Goal: Check status: Check status

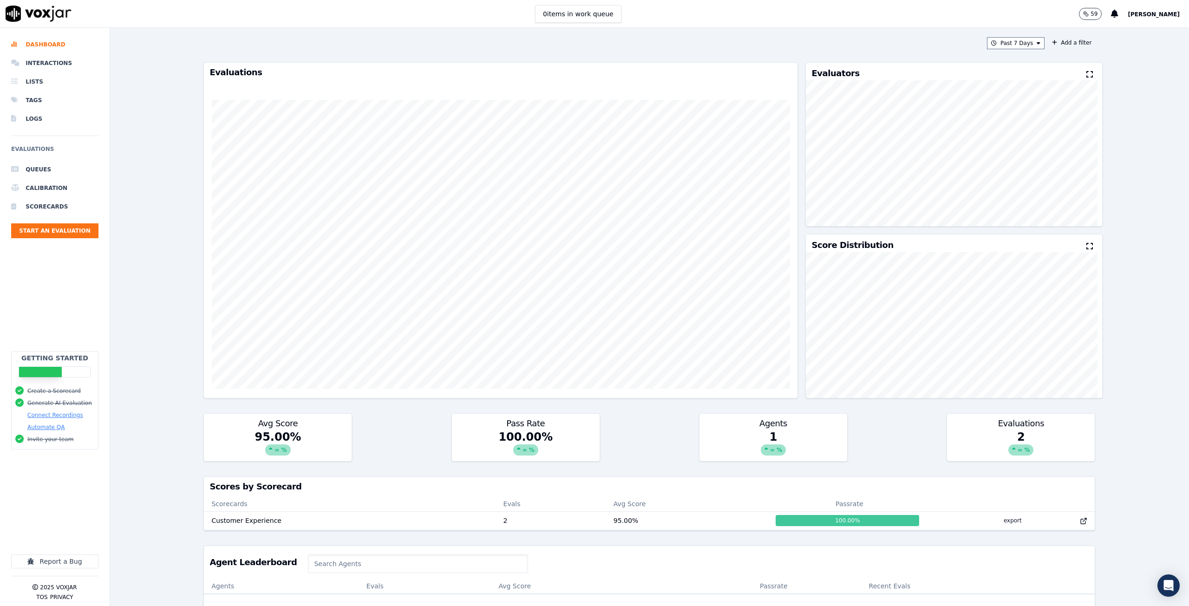
click at [58, 211] on li "Scorecards" at bounding box center [54, 206] width 87 height 19
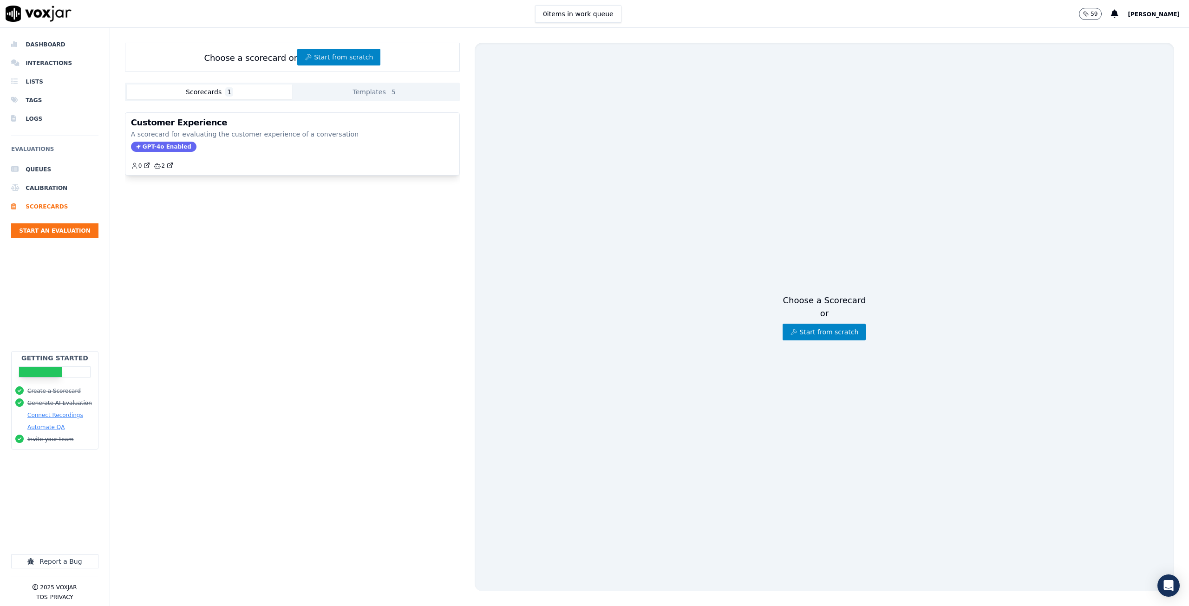
click at [212, 138] on p "A scorecard for evaluating the customer experience of a conversation" at bounding box center [292, 134] width 323 height 9
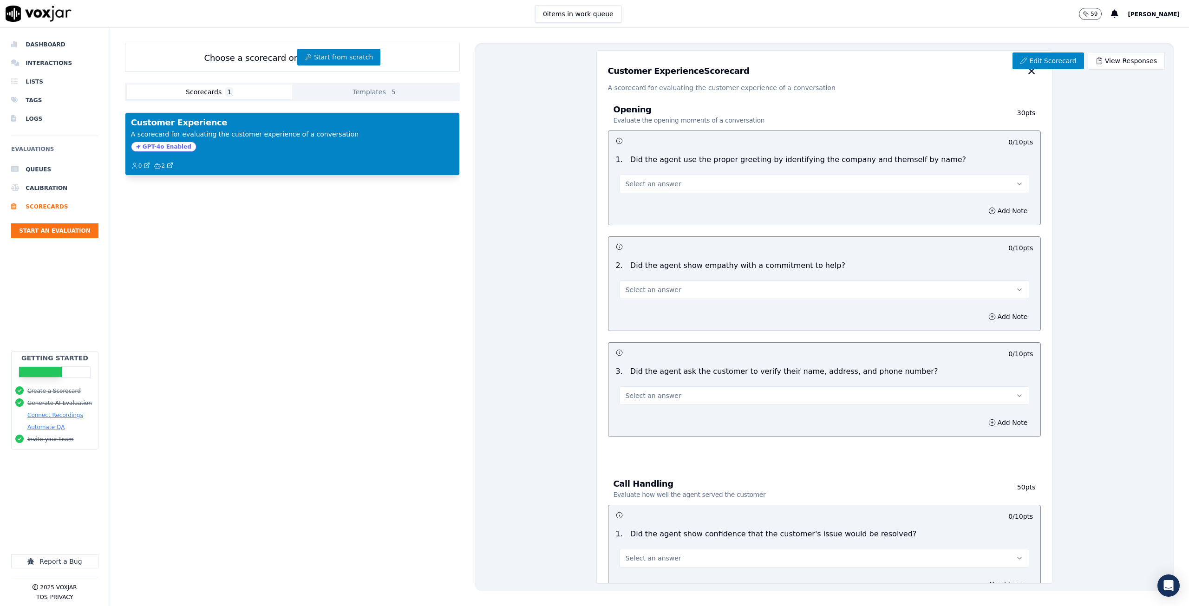
click at [41, 44] on li "Dashboard" at bounding box center [54, 44] width 87 height 19
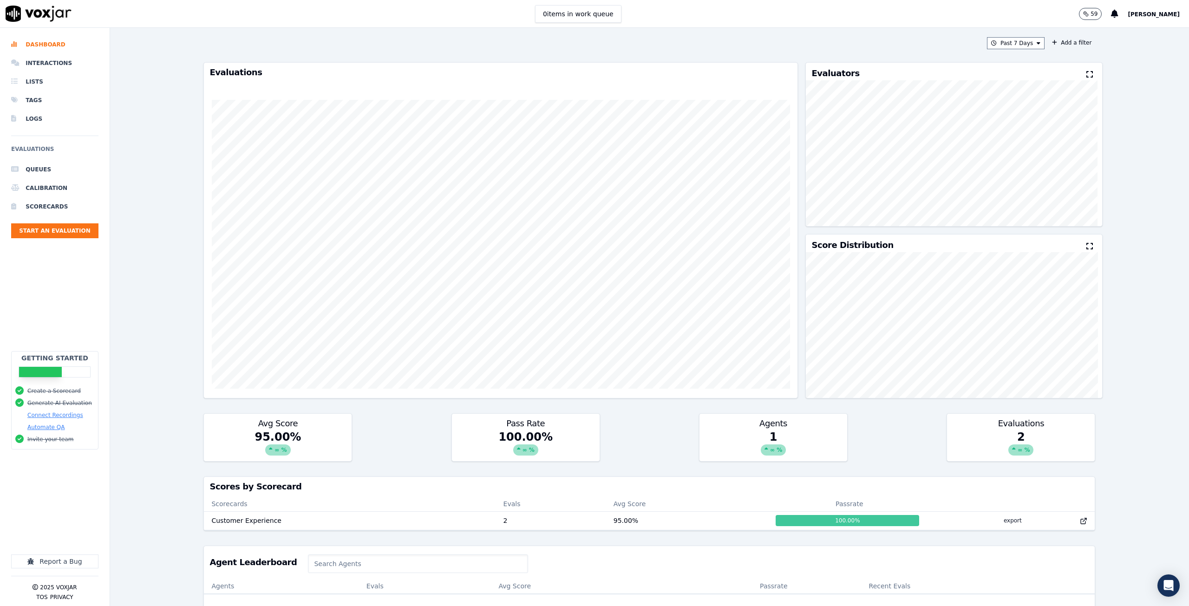
click at [51, 66] on li "Interactions" at bounding box center [54, 63] width 87 height 19
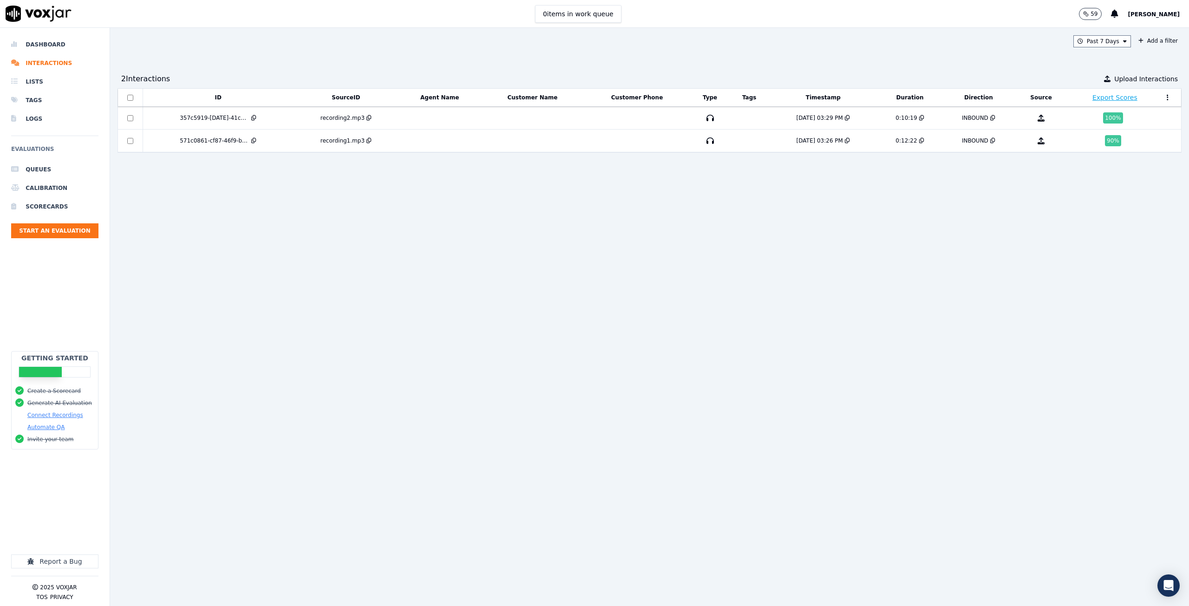
click at [447, 117] on td at bounding box center [440, 118] width 83 height 23
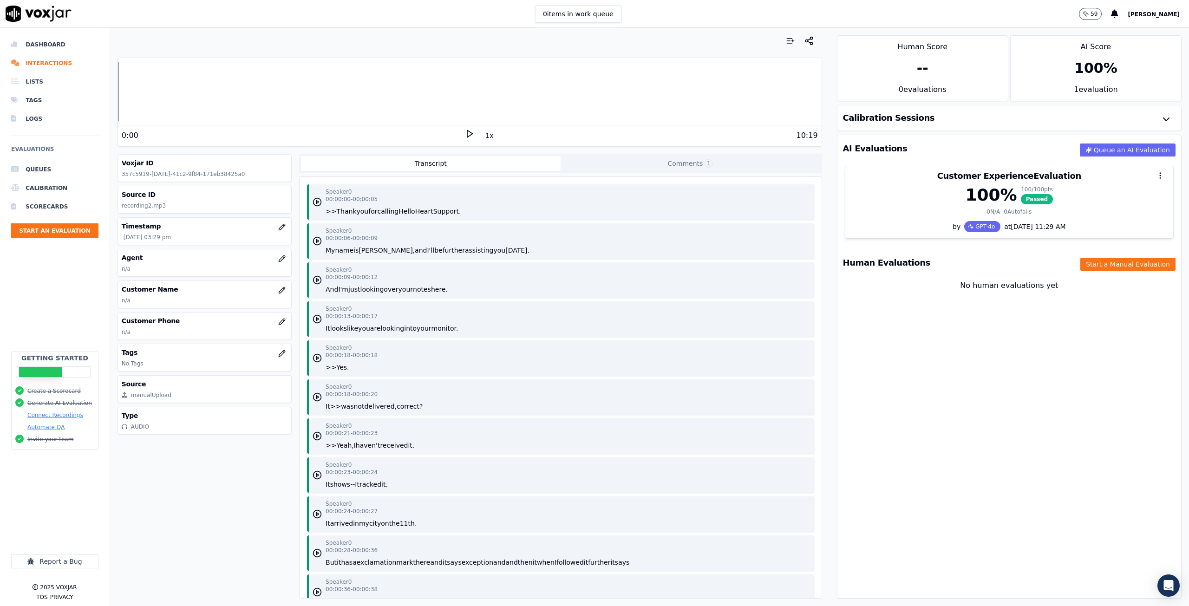
click at [892, 119] on h3 "Calibration Sessions" at bounding box center [889, 118] width 92 height 8
click at [899, 188] on div "100 % 100 / 100 pts Passed" at bounding box center [1009, 195] width 317 height 19
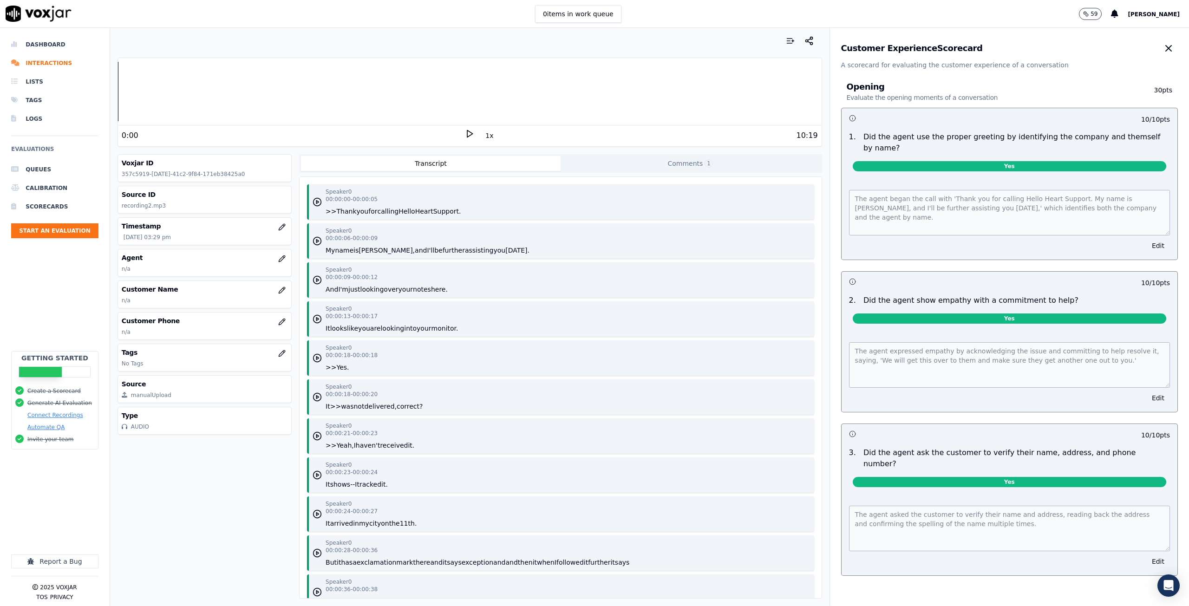
click at [51, 202] on li "Scorecards" at bounding box center [54, 206] width 87 height 19
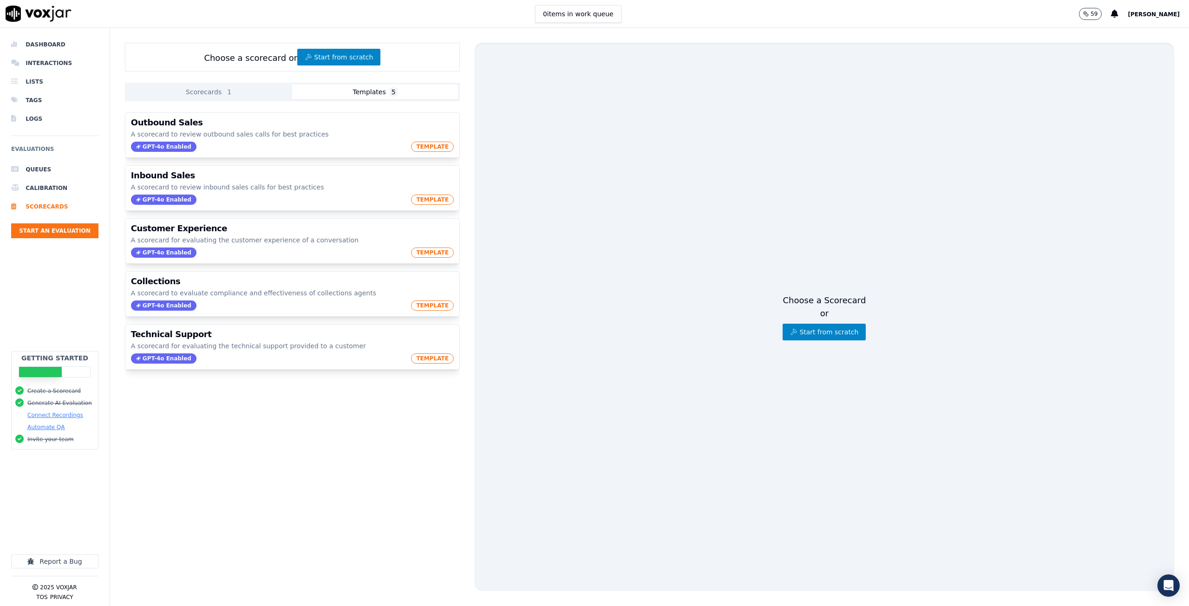
click at [319, 93] on button "Templates 5" at bounding box center [375, 92] width 166 height 15
click at [45, 59] on li "Interactions" at bounding box center [54, 63] width 87 height 19
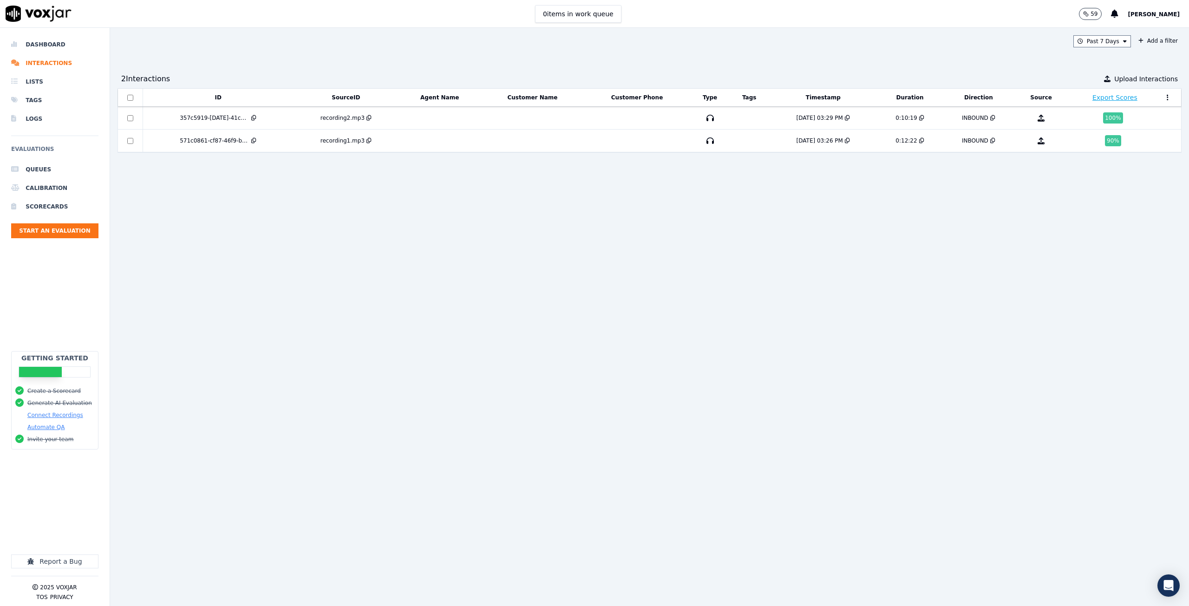
click at [57, 53] on li "Dashboard" at bounding box center [54, 44] width 87 height 19
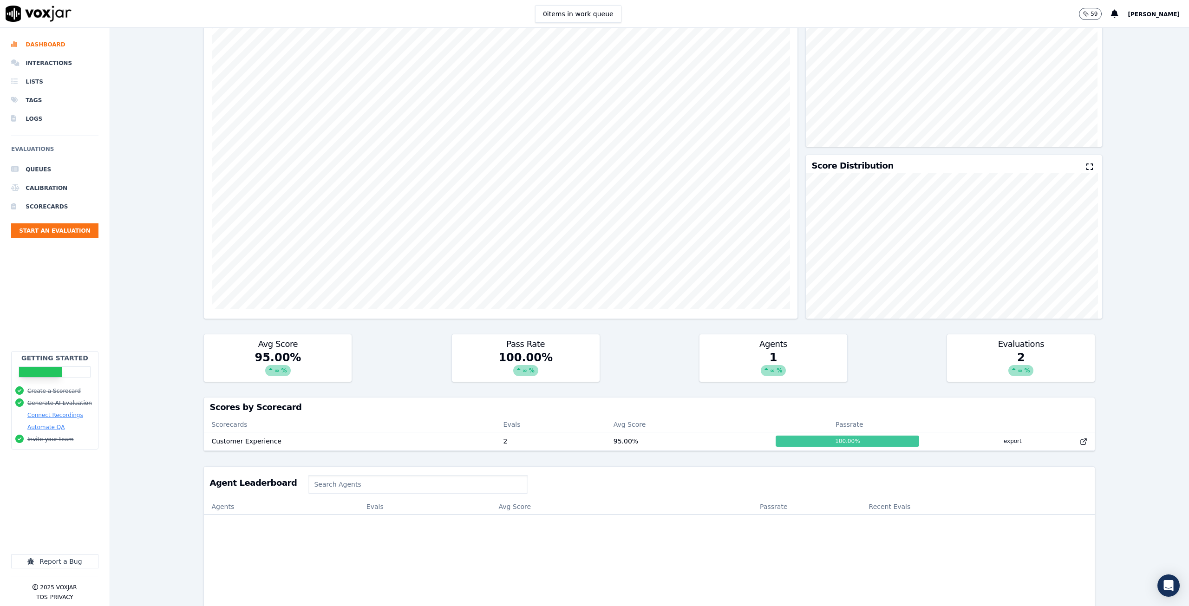
scroll to position [124, 0]
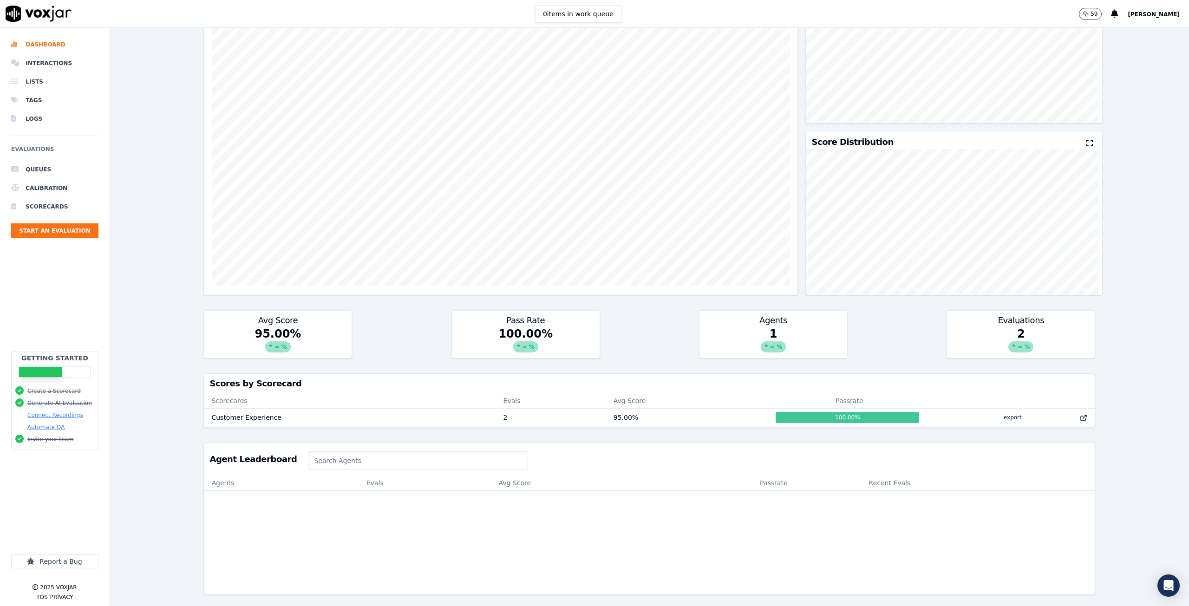
click at [260, 408] on td "Customer Experience" at bounding box center [350, 417] width 292 height 19
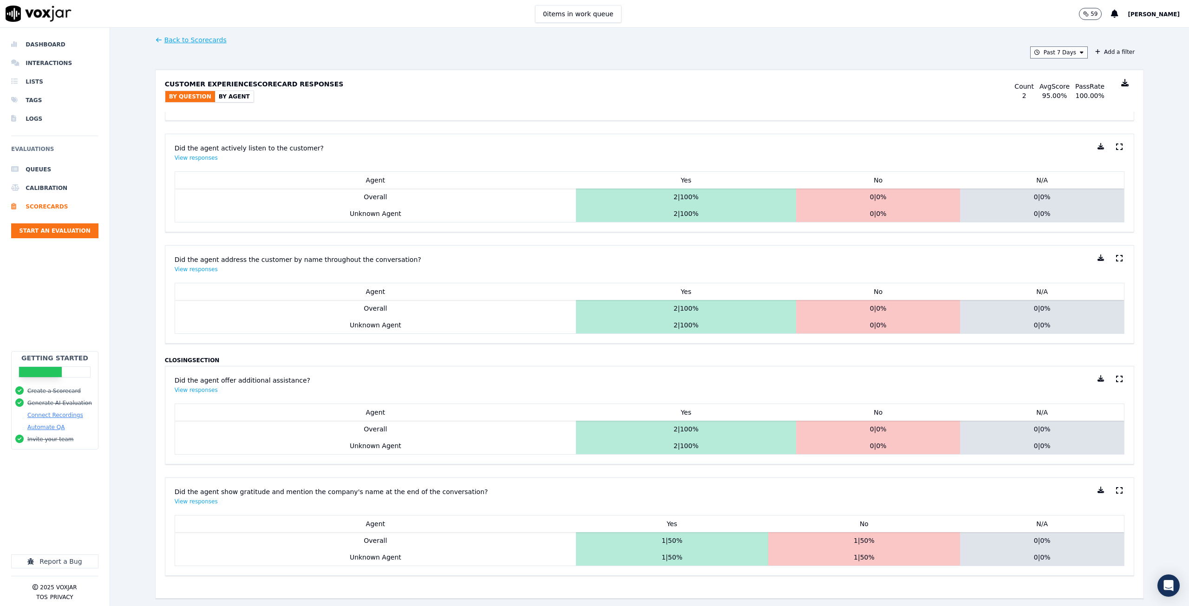
scroll to position [759, 0]
